Goal: Transaction & Acquisition: Purchase product/service

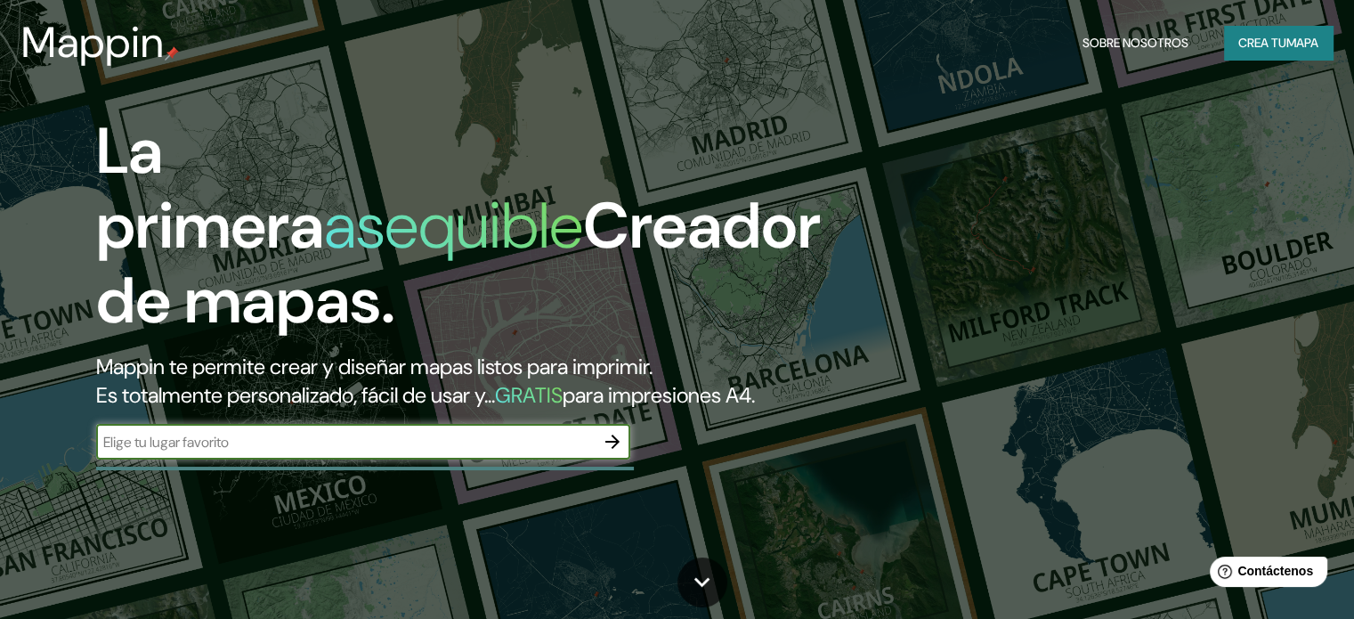
click at [338, 452] on input "text" at bounding box center [345, 442] width 499 height 20
type input "concepcion"
click at [622, 459] on button "button" at bounding box center [613, 442] width 36 height 36
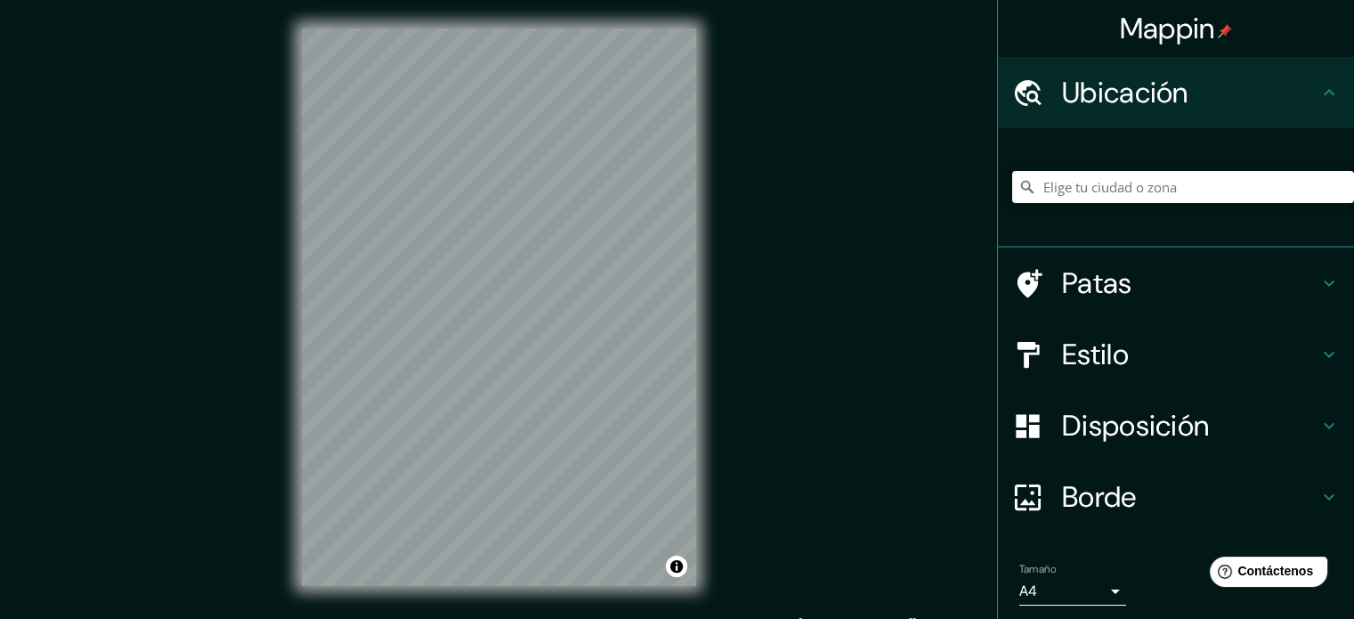
click at [264, 332] on div "Mappin Ubicación Patas Estilo Disposición Borde Elige un borde. Consejo : puede…" at bounding box center [677, 321] width 1354 height 643
click at [264, 356] on div "Mappin Ubicación Patas Estilo Disposición Borde Elige un borde. Consejo : puede…" at bounding box center [677, 321] width 1354 height 643
click at [737, 407] on div "Mappin Ubicación Patas Estilo Disposición Borde Elige un borde. Consejo : puede…" at bounding box center [677, 321] width 1354 height 643
click at [724, 320] on div "© Mapbox © OpenStreetMap Improve this map" at bounding box center [498, 307] width 451 height 614
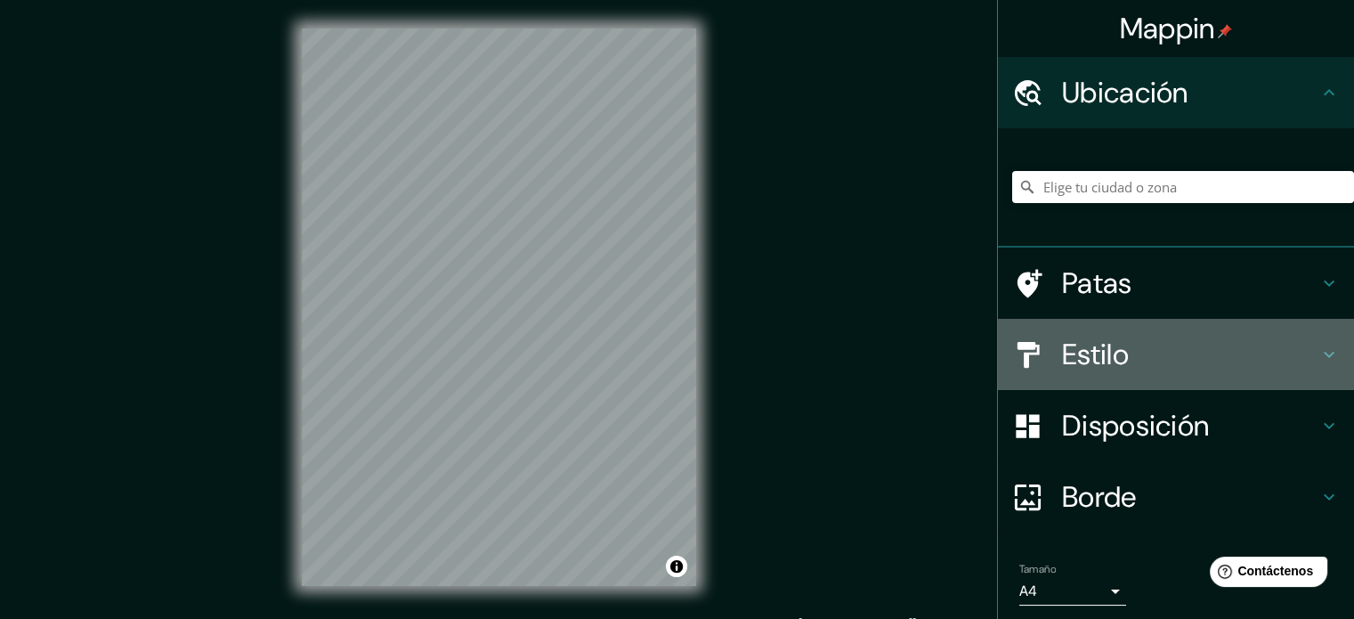
click at [1084, 345] on font "Estilo" at bounding box center [1095, 354] width 67 height 37
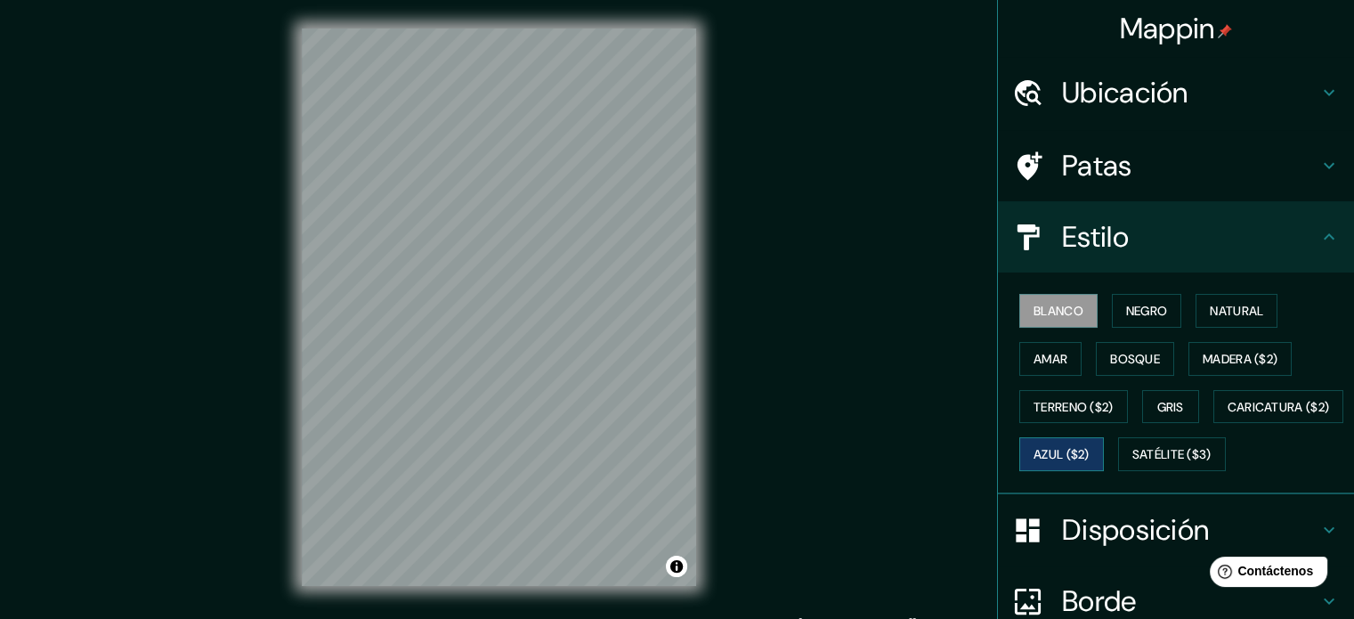
click at [1090, 448] on font "Azul ($2)" at bounding box center [1062, 455] width 56 height 16
